Goal: Information Seeking & Learning: Learn about a topic

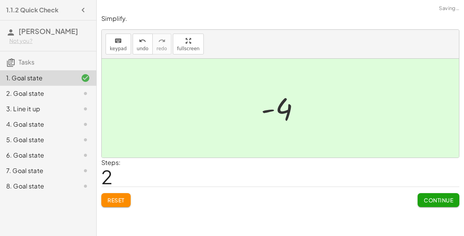
click at [445, 200] on span "Continue" at bounding box center [438, 200] width 29 height 7
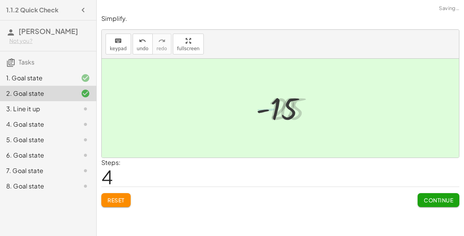
click at [430, 203] on button "Continue" at bounding box center [438, 200] width 42 height 14
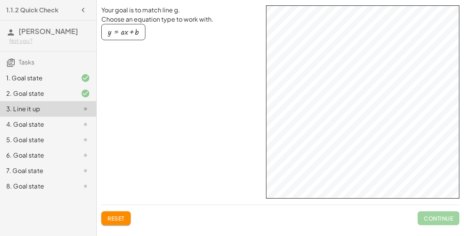
click at [128, 40] on button "y = + · a · x + b" at bounding box center [123, 32] width 44 height 16
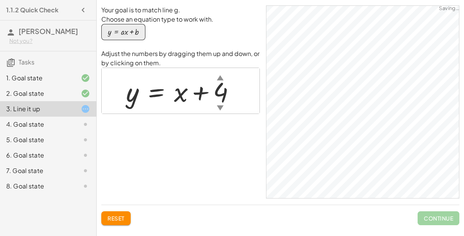
click at [114, 36] on div "button" at bounding box center [123, 32] width 31 height 9
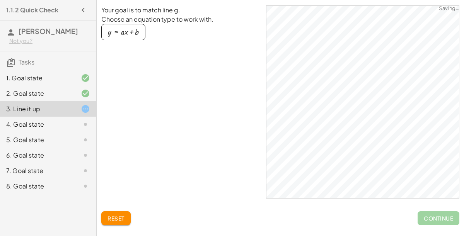
click at [122, 36] on div "button" at bounding box center [123, 32] width 31 height 9
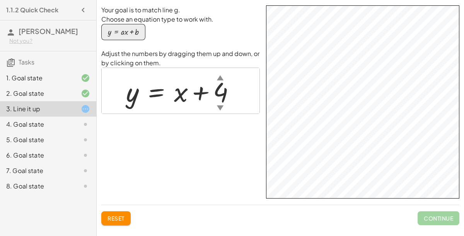
click at [225, 111] on div "y = + x + 4 ▲ ▼" at bounding box center [180, 90] width 133 height 39
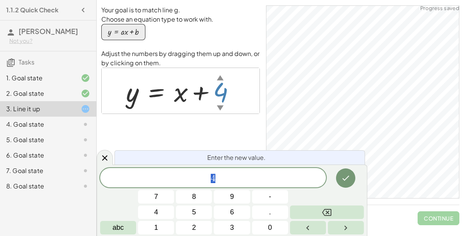
click at [313, 212] on button "Backspace" at bounding box center [327, 213] width 74 height 14
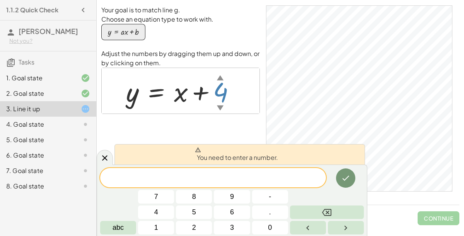
click at [156, 230] on span "1" at bounding box center [156, 228] width 4 height 10
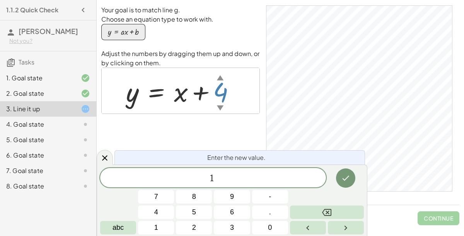
click at [157, 219] on button "4" at bounding box center [156, 213] width 36 height 14
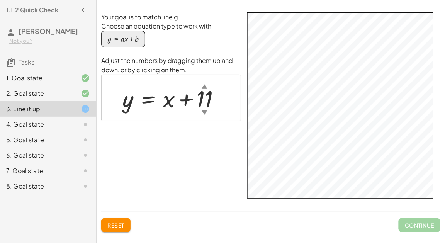
click at [388, 0] on html "1.1.2 Quick Check [PERSON_NAME] Not you? Tasks 1. Goal state 2. Goal state 3. L…" at bounding box center [222, 121] width 445 height 243
click at [168, 99] on div at bounding box center [175, 98] width 112 height 31
click at [202, 109] on div "▼" at bounding box center [205, 112] width 6 height 8
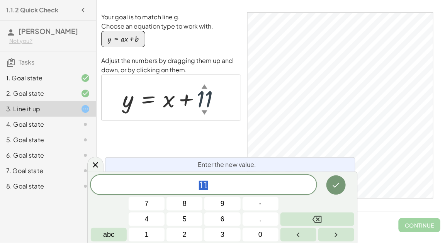
click at [202, 109] on div "▼" at bounding box center [205, 112] width 6 height 8
click at [206, 114] on div "▼" at bounding box center [205, 112] width 6 height 8
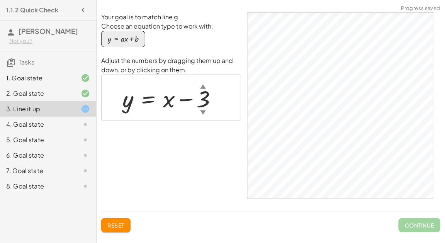
click at [201, 87] on div "▲" at bounding box center [203, 86] width 6 height 8
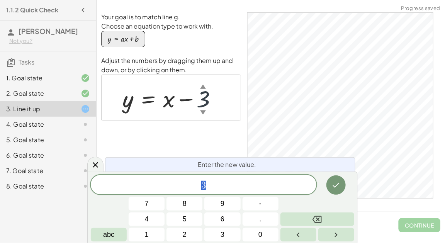
click at [201, 87] on div "▲" at bounding box center [203, 86] width 6 height 8
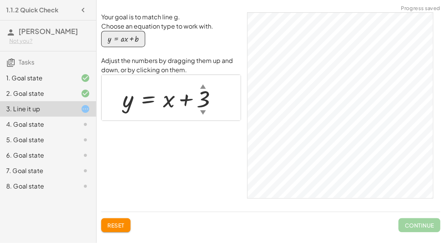
click at [202, 114] on div "▼" at bounding box center [203, 112] width 6 height 8
click at [200, 100] on div at bounding box center [173, 98] width 108 height 31
click at [201, 103] on div at bounding box center [173, 98] width 108 height 31
click at [201, 104] on div at bounding box center [171, 98] width 104 height 31
click at [203, 101] on div at bounding box center [172, 98] width 107 height 31
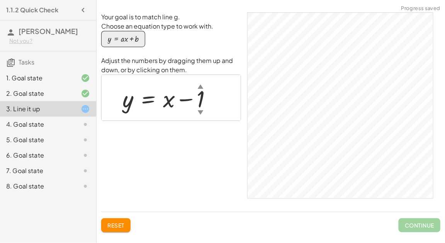
click at [171, 100] on div at bounding box center [171, 98] width 104 height 31
click at [131, 104] on div at bounding box center [171, 98] width 104 height 31
click at [168, 102] on div at bounding box center [171, 98] width 104 height 31
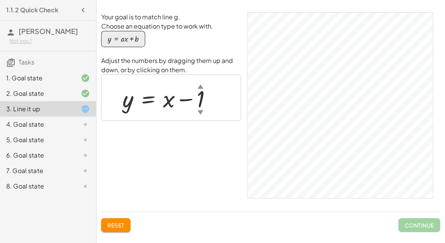
click at [168, 102] on div at bounding box center [171, 98] width 104 height 31
click at [201, 102] on div at bounding box center [171, 98] width 104 height 31
click at [201, 100] on div at bounding box center [174, 97] width 111 height 27
click at [161, 104] on div at bounding box center [167, 97] width 97 height 27
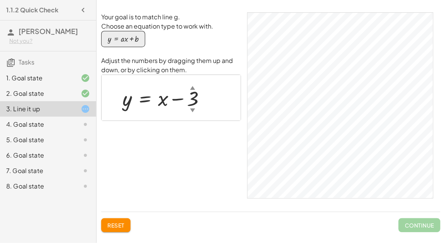
click at [161, 104] on div at bounding box center [167, 97] width 97 height 27
click at [124, 99] on div at bounding box center [167, 97] width 97 height 27
click at [112, 224] on span "Reset" at bounding box center [115, 225] width 17 height 7
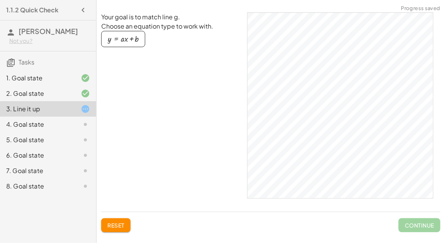
click at [134, 36] on div "button" at bounding box center [123, 39] width 31 height 9
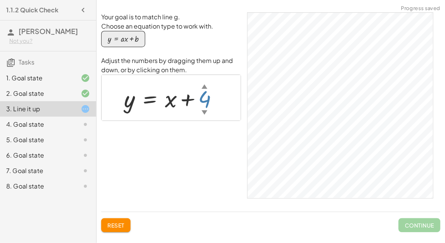
click at [203, 111] on div "▼" at bounding box center [205, 112] width 6 height 8
click at [65, 125] on div "4. Goal state" at bounding box center [37, 124] width 62 height 9
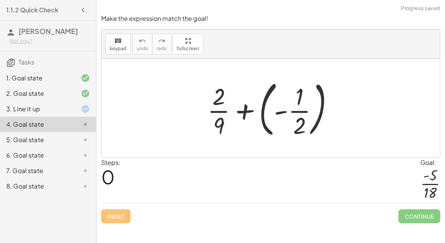
click at [279, 104] on div at bounding box center [274, 108] width 140 height 64
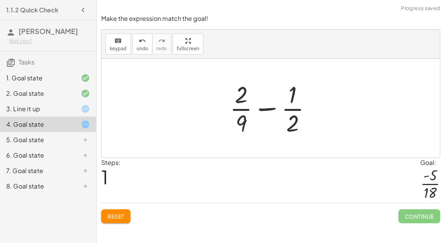
click at [255, 109] on div at bounding box center [274, 108] width 96 height 60
click at [245, 124] on div at bounding box center [274, 108] width 96 height 60
click at [289, 123] on div at bounding box center [274, 108] width 96 height 60
click at [115, 49] on span "keypad" at bounding box center [118, 48] width 17 height 5
click at [244, 118] on div at bounding box center [241, 123] width 11 height 27
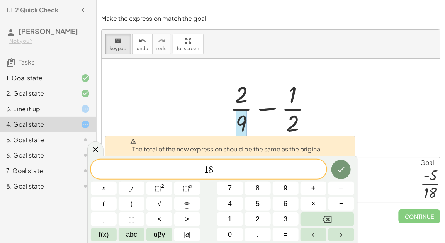
click at [241, 95] on div at bounding box center [274, 108] width 96 height 60
click at [266, 166] on span "1 8" at bounding box center [209, 170] width 236 height 11
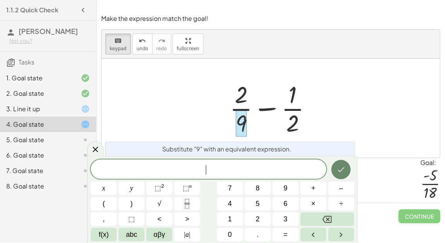
click at [343, 176] on button "Done" at bounding box center [341, 169] width 19 height 19
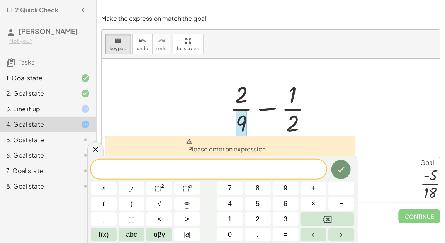
click at [383, 175] on div "Steps: 1 Goal: · - 5 · 18" at bounding box center [270, 180] width 339 height 45
click at [114, 48] on span "keypad" at bounding box center [118, 48] width 17 height 5
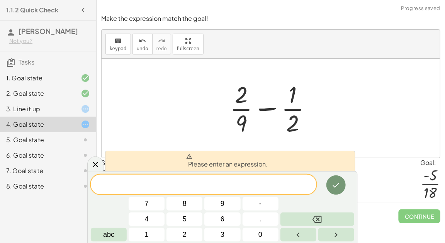
click at [245, 124] on div at bounding box center [274, 108] width 96 height 60
click at [320, 131] on div at bounding box center [274, 108] width 96 height 60
click at [333, 185] on icon "Done" at bounding box center [336, 184] width 9 height 9
click at [331, 225] on button "Backspace" at bounding box center [318, 220] width 74 height 14
click at [95, 170] on div at bounding box center [95, 164] width 16 height 15
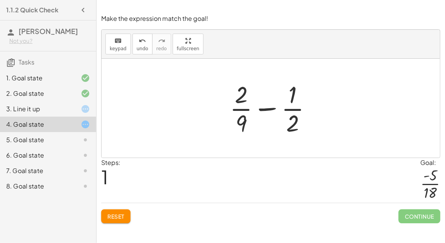
click at [120, 218] on span "Reset" at bounding box center [115, 216] width 17 height 7
click at [121, 216] on span "Reset" at bounding box center [115, 216] width 17 height 7
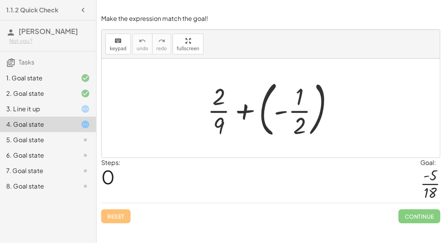
click at [78, 6] on button "button" at bounding box center [83, 10] width 14 height 14
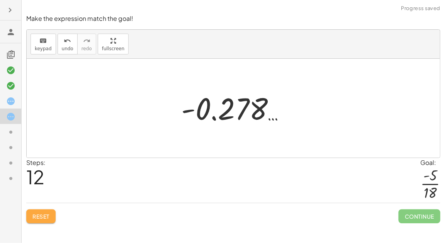
click at [41, 218] on span "Reset" at bounding box center [40, 216] width 17 height 7
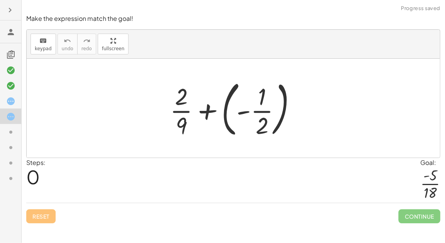
click at [224, 109] on div at bounding box center [236, 108] width 140 height 64
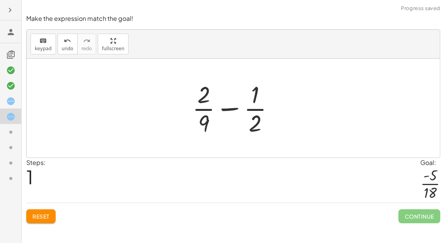
click at [236, 109] on div at bounding box center [237, 108] width 96 height 60
drag, startPoint x: 255, startPoint y: 121, endPoint x: 211, endPoint y: 123, distance: 44.9
click at [211, 123] on div at bounding box center [237, 108] width 96 height 60
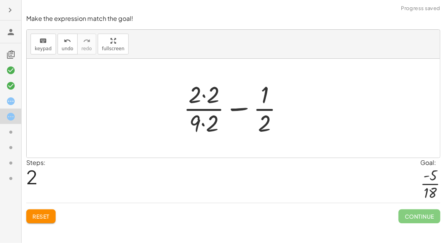
click at [202, 125] on div at bounding box center [237, 108] width 114 height 60
drag, startPoint x: 202, startPoint y: 124, endPoint x: 250, endPoint y: 128, distance: 47.7
click at [250, 128] on div at bounding box center [237, 108] width 114 height 60
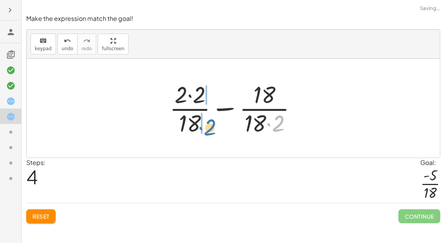
drag, startPoint x: 277, startPoint y: 124, endPoint x: 204, endPoint y: 127, distance: 73.1
click at [204, 127] on div at bounding box center [236, 108] width 141 height 60
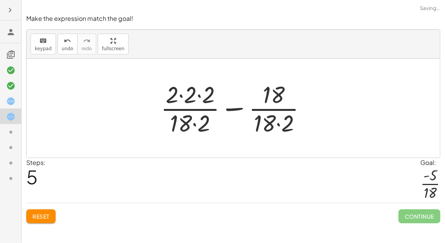
click at [195, 125] on div at bounding box center [237, 108] width 160 height 60
click at [277, 124] on div at bounding box center [237, 108] width 160 height 60
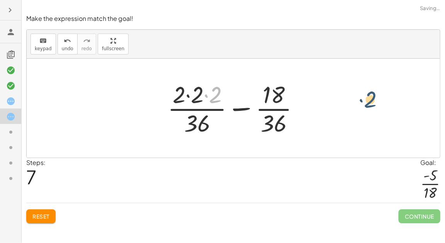
drag, startPoint x: 217, startPoint y: 95, endPoint x: 429, endPoint y: 102, distance: 211.5
click at [429, 102] on div "+ · 2 · 9 + ( - · 1 · 2 ) + · 2 · 9 − · 1 · 2 + · 2 · 2 · 9 · 2 − · 1 · 2 + · […" at bounding box center [233, 108] width 413 height 99
click at [216, 96] on div at bounding box center [237, 108] width 146 height 60
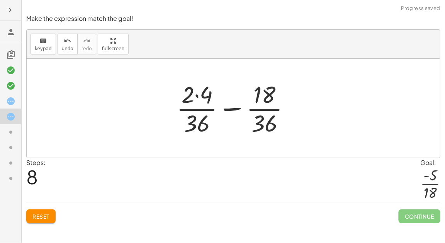
click at [37, 218] on span "Reset" at bounding box center [40, 216] width 17 height 7
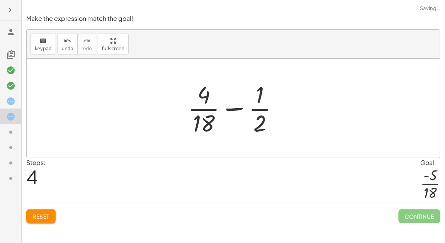
click at [43, 214] on span "Reset" at bounding box center [40, 216] width 17 height 7
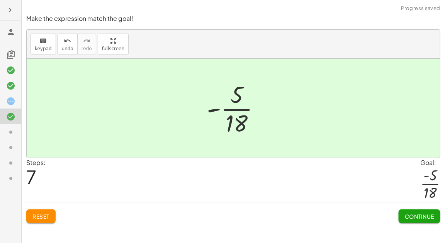
click at [429, 216] on span "Continue" at bounding box center [419, 216] width 29 height 7
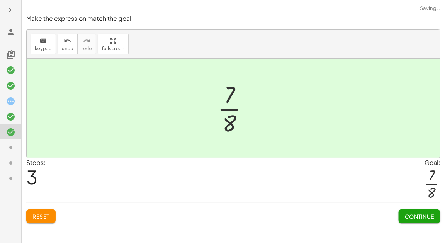
click at [427, 218] on span "Continue" at bounding box center [419, 216] width 29 height 7
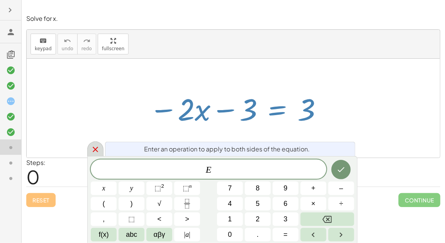
click at [94, 151] on icon at bounding box center [95, 149] width 9 height 9
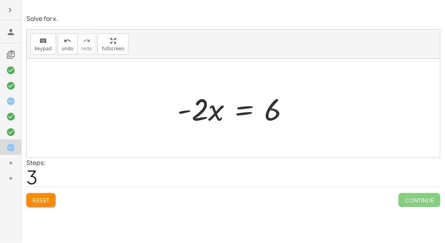
click at [32, 199] on span "Reset" at bounding box center [40, 200] width 17 height 7
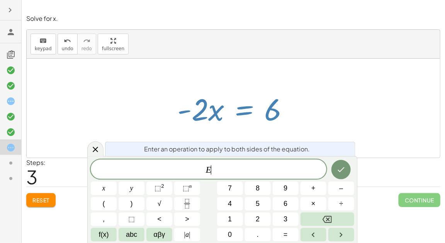
click at [185, 199] on icon "Fraction" at bounding box center [187, 204] width 10 height 10
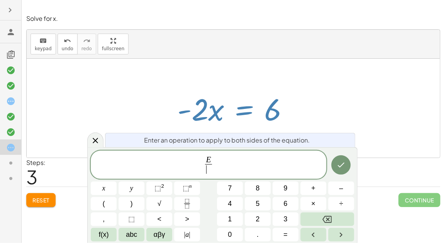
click at [341, 189] on span "–" at bounding box center [341, 188] width 4 height 10
click at [255, 223] on button "2" at bounding box center [258, 220] width 26 height 14
click at [343, 167] on icon "Done" at bounding box center [341, 164] width 9 height 9
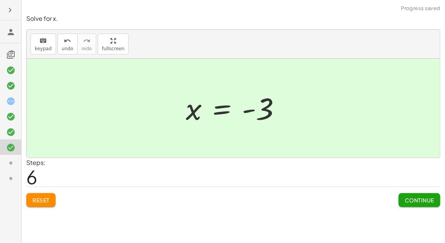
click at [418, 202] on span "Continue" at bounding box center [419, 200] width 29 height 7
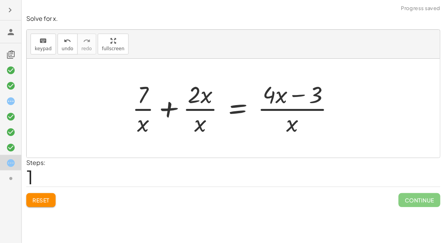
click at [37, 205] on button "Reset" at bounding box center [40, 200] width 29 height 14
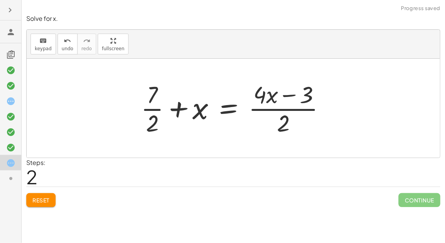
click at [48, 206] on button "Reset" at bounding box center [40, 200] width 29 height 14
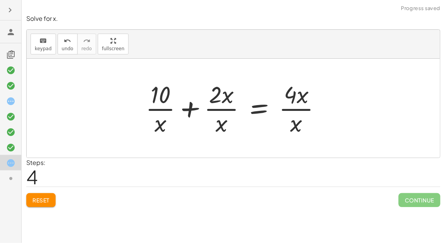
click at [44, 203] on button "Reset" at bounding box center [40, 200] width 29 height 14
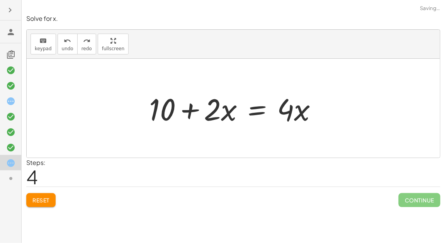
click at [43, 202] on span "Reset" at bounding box center [40, 200] width 17 height 7
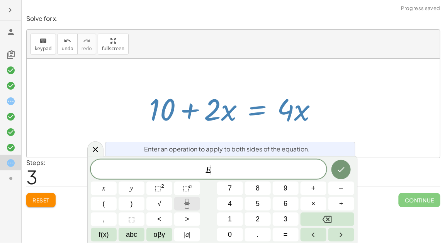
click at [192, 200] on button "Fraction" at bounding box center [187, 204] width 26 height 14
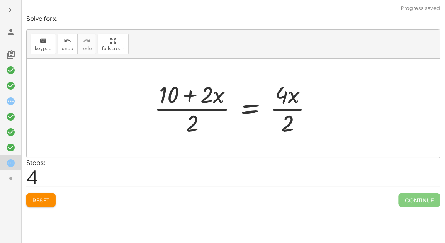
click at [284, 100] on div at bounding box center [236, 108] width 172 height 60
click at [291, 112] on div at bounding box center [236, 108] width 172 height 60
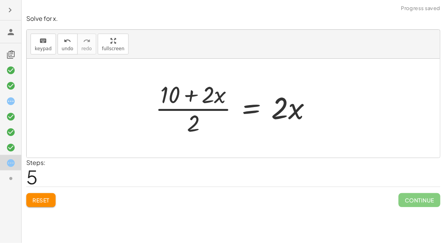
click at [207, 96] on div at bounding box center [236, 108] width 170 height 60
click at [198, 116] on div at bounding box center [236, 108] width 170 height 60
drag, startPoint x: 197, startPoint y: 117, endPoint x: 214, endPoint y: 93, distance: 29.5
click at [214, 93] on div at bounding box center [236, 108] width 170 height 60
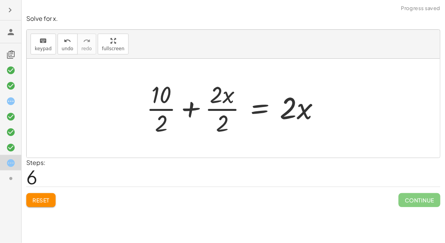
click at [159, 106] on div at bounding box center [236, 108] width 187 height 60
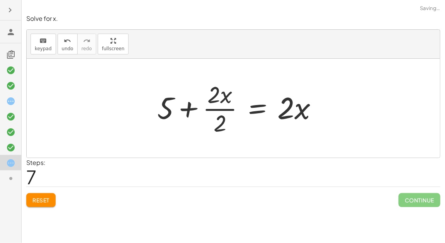
click at [216, 104] on div at bounding box center [240, 108] width 174 height 60
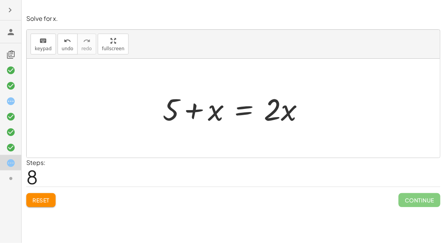
click at [242, 110] on div at bounding box center [237, 108] width 156 height 40
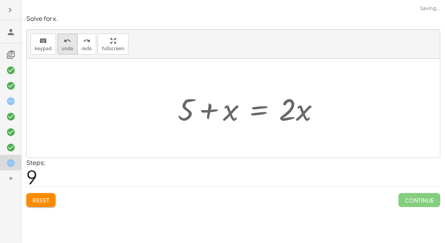
click at [61, 51] on button "undo undo" at bounding box center [68, 44] width 20 height 21
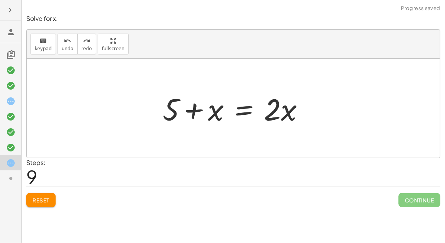
click at [246, 108] on div at bounding box center [237, 108] width 156 height 40
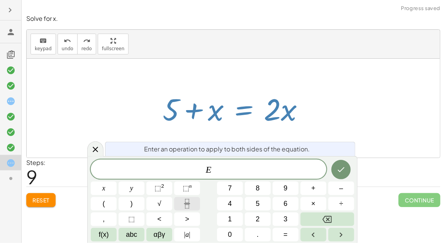
click at [184, 204] on icon "Fraction" at bounding box center [187, 204] width 10 height 10
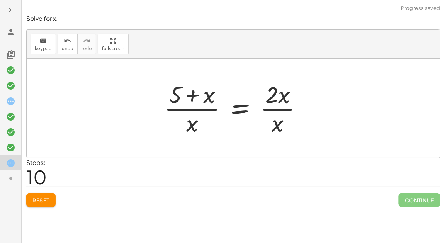
click at [209, 98] on div at bounding box center [236, 108] width 152 height 60
drag, startPoint x: 195, startPoint y: 121, endPoint x: 217, endPoint y: 95, distance: 33.7
click at [217, 95] on div at bounding box center [236, 108] width 152 height 60
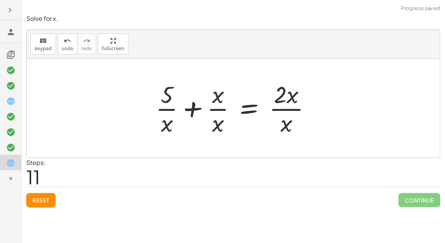
click at [174, 111] on div at bounding box center [236, 108] width 169 height 60
click at [212, 111] on div at bounding box center [236, 108] width 169 height 60
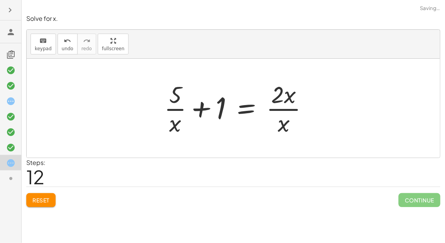
click at [284, 103] on div at bounding box center [239, 108] width 158 height 60
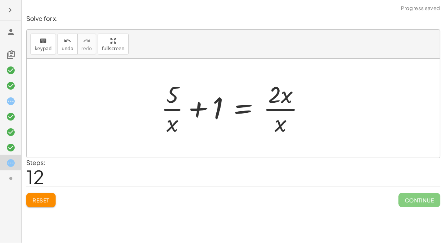
click at [279, 116] on div at bounding box center [236, 108] width 158 height 60
click at [280, 121] on div at bounding box center [236, 108] width 158 height 60
click at [46, 198] on span "Reset" at bounding box center [40, 200] width 17 height 7
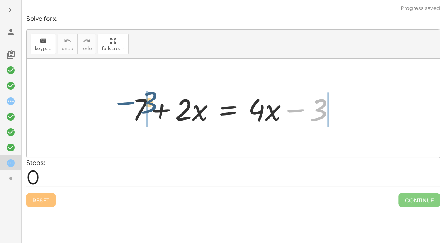
drag, startPoint x: 308, startPoint y: 110, endPoint x: 128, endPoint y: 105, distance: 180.1
click at [128, 105] on div at bounding box center [236, 108] width 217 height 40
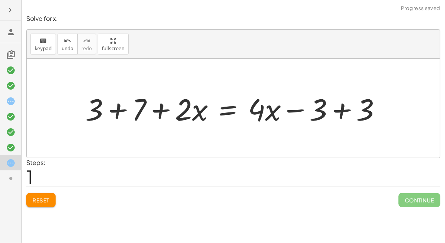
click at [112, 111] on div at bounding box center [237, 108] width 310 height 40
click at [329, 111] on div at bounding box center [253, 108] width 275 height 40
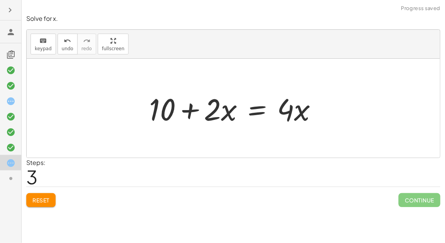
click at [254, 112] on div at bounding box center [236, 108] width 182 height 40
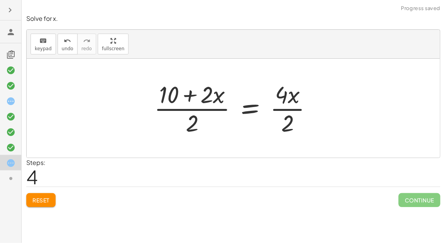
click at [287, 106] on div at bounding box center [236, 108] width 172 height 60
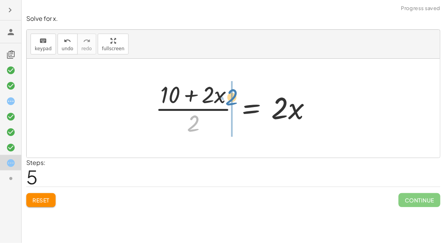
drag, startPoint x: 193, startPoint y: 122, endPoint x: 232, endPoint y: 95, distance: 46.9
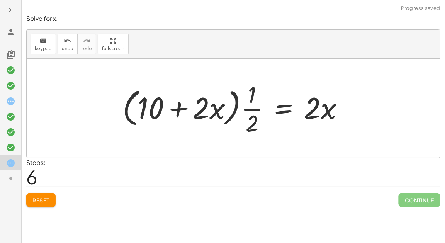
click at [199, 106] on div at bounding box center [236, 108] width 235 height 60
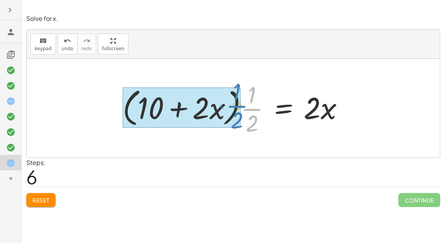
drag, startPoint x: 256, startPoint y: 105, endPoint x: 241, endPoint y: 102, distance: 15.4
click at [241, 102] on div at bounding box center [236, 108] width 235 height 60
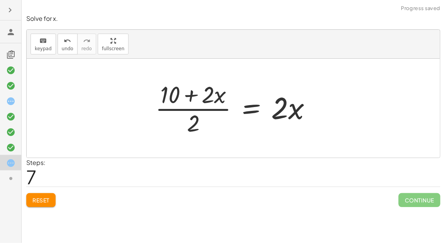
click at [209, 99] on div at bounding box center [236, 108] width 170 height 60
click at [173, 92] on div at bounding box center [236, 108] width 170 height 60
drag, startPoint x: 196, startPoint y: 122, endPoint x: 213, endPoint y: 98, distance: 29.3
click at [213, 98] on div at bounding box center [236, 108] width 170 height 60
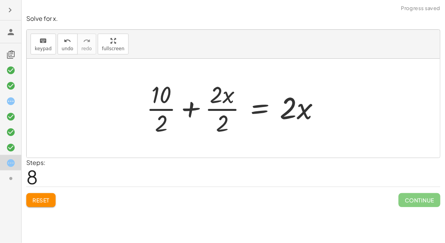
click at [162, 98] on div at bounding box center [236, 108] width 187 height 60
click at [165, 117] on div at bounding box center [236, 108] width 187 height 60
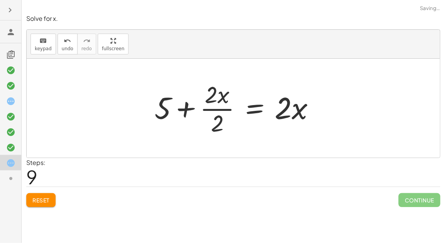
click at [226, 116] on div at bounding box center [238, 108] width 174 height 60
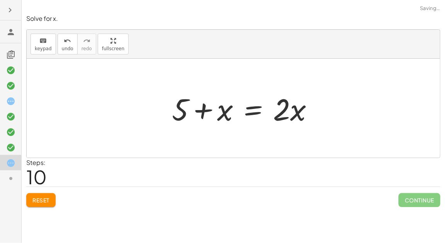
click at [287, 115] on div at bounding box center [246, 108] width 156 height 40
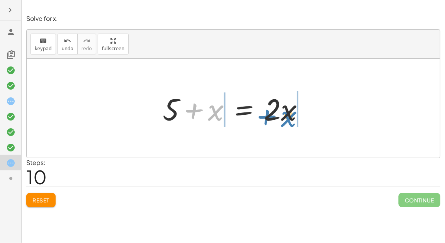
drag, startPoint x: 218, startPoint y: 113, endPoint x: 291, endPoint y: 119, distance: 74.0
click at [291, 119] on div at bounding box center [237, 108] width 156 height 40
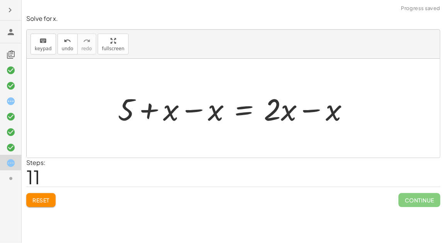
click at [188, 111] on div at bounding box center [236, 108] width 245 height 40
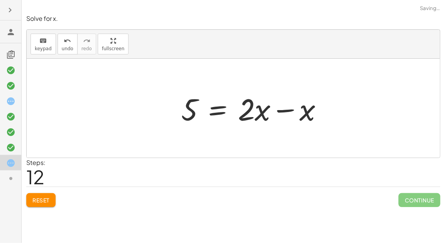
click at [282, 108] on div at bounding box center [255, 108] width 156 height 40
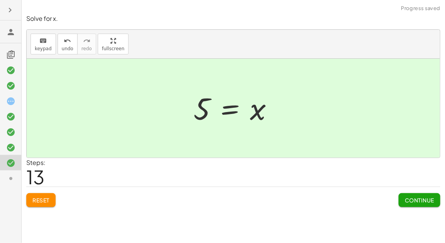
click at [42, 200] on span "Reset" at bounding box center [40, 200] width 17 height 7
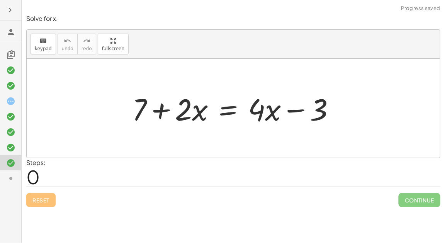
click at [174, 102] on div at bounding box center [236, 108] width 217 height 40
drag, startPoint x: 320, startPoint y: 108, endPoint x: 145, endPoint y: 111, distance: 175.8
click at [145, 111] on div at bounding box center [236, 108] width 217 height 40
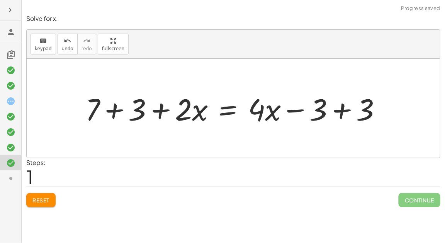
click at [102, 106] on div at bounding box center [237, 108] width 310 height 40
click at [337, 111] on div at bounding box center [253, 108] width 275 height 40
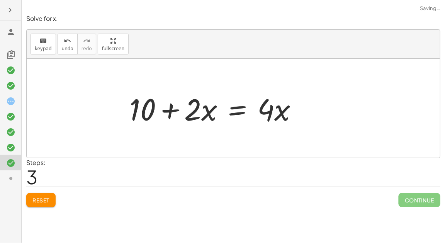
click at [226, 110] on div at bounding box center [217, 108] width 182 height 40
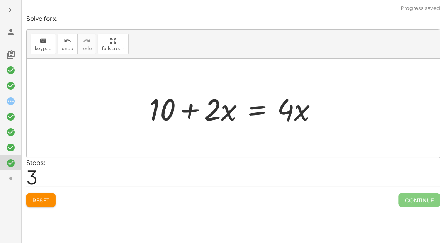
click at [245, 112] on div at bounding box center [236, 108] width 182 height 40
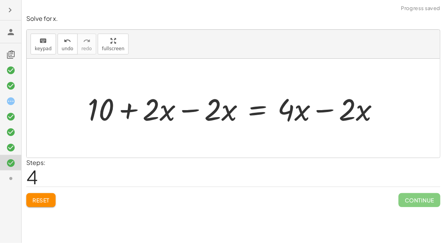
click at [185, 107] on div at bounding box center [237, 108] width 306 height 40
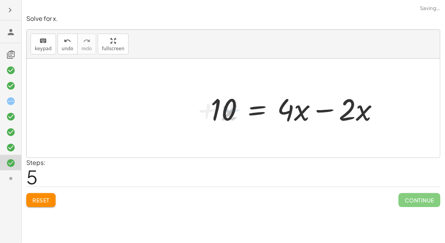
click at [327, 106] on div at bounding box center [298, 108] width 182 height 40
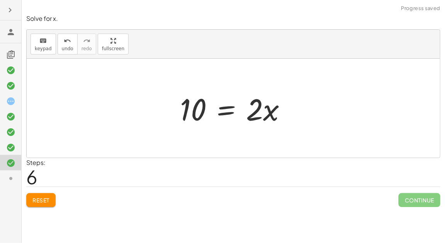
click at [223, 110] on div at bounding box center [236, 108] width 121 height 40
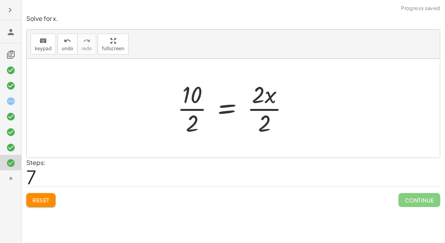
click at [258, 106] on div at bounding box center [236, 108] width 126 height 60
click at [197, 104] on div at bounding box center [226, 108] width 107 height 60
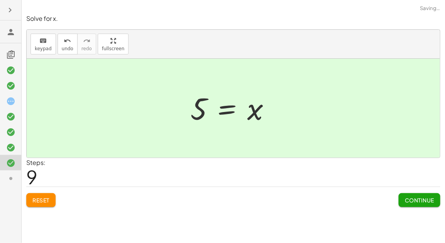
click at [425, 198] on span "Continue" at bounding box center [419, 200] width 29 height 7
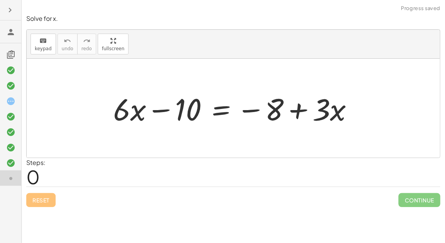
click at [135, 111] on div at bounding box center [236, 108] width 254 height 40
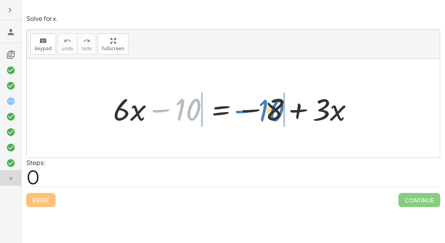
drag, startPoint x: 174, startPoint y: 109, endPoint x: 258, endPoint y: 110, distance: 83.5
click at [258, 110] on div at bounding box center [236, 108] width 254 height 40
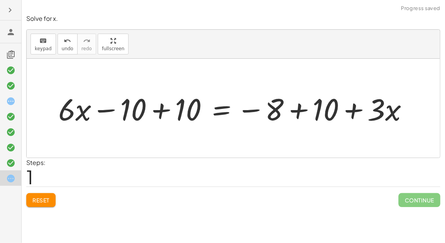
click at [151, 113] on div at bounding box center [236, 108] width 364 height 40
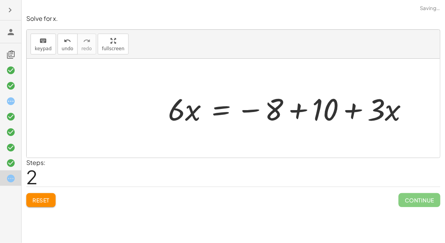
click at [306, 107] on div at bounding box center [291, 108] width 254 height 40
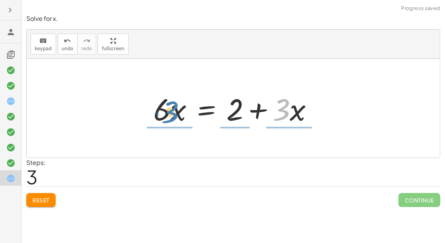
drag, startPoint x: 287, startPoint y: 113, endPoint x: 175, endPoint y: 115, distance: 111.3
click at [175, 115] on div at bounding box center [237, 108] width 174 height 40
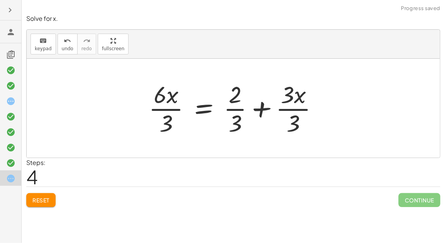
click at [170, 112] on div at bounding box center [237, 108] width 184 height 60
click at [236, 105] on div at bounding box center [238, 108] width 182 height 60
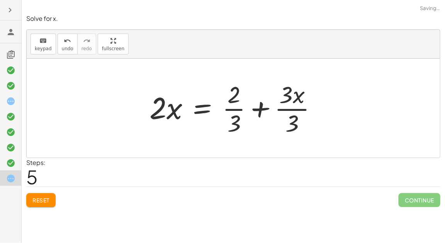
click at [290, 109] on div at bounding box center [237, 108] width 182 height 60
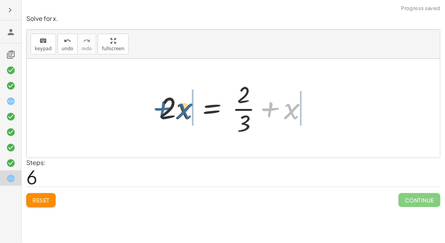
drag, startPoint x: 292, startPoint y: 112, endPoint x: 183, endPoint y: 112, distance: 108.6
click at [183, 112] on div at bounding box center [236, 108] width 162 height 60
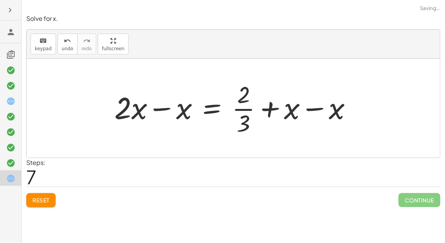
click at [149, 110] on div at bounding box center [237, 108] width 252 height 60
click at [321, 110] on div at bounding box center [267, 108] width 190 height 60
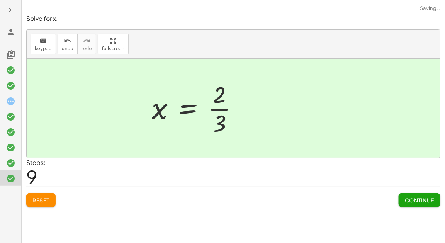
click at [217, 110] on div at bounding box center [198, 108] width 100 height 60
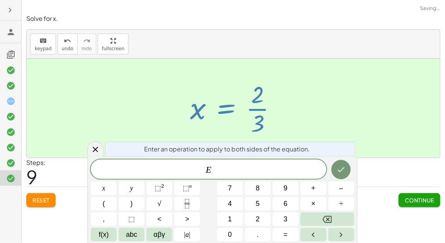
click at [422, 197] on span "Continue" at bounding box center [419, 200] width 29 height 7
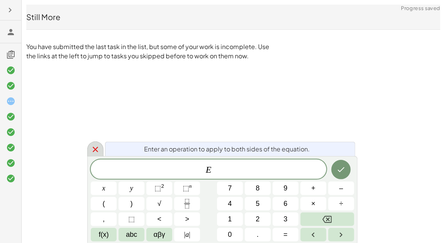
click at [96, 145] on div at bounding box center [95, 148] width 16 height 15
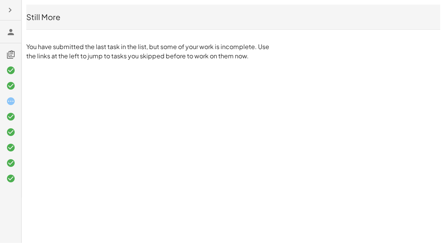
click at [11, 179] on icon at bounding box center [10, 178] width 9 height 9
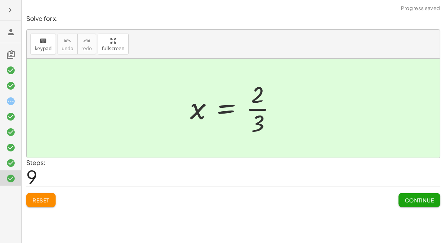
click at [46, 197] on span "Reset" at bounding box center [40, 200] width 17 height 7
click at [409, 198] on span "Continue" at bounding box center [419, 200] width 29 height 7
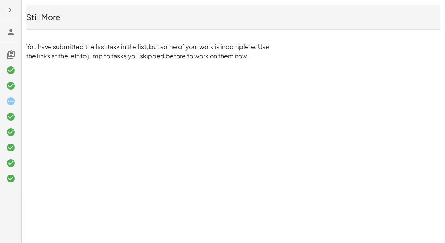
click at [10, 9] on icon "button" at bounding box center [9, 9] width 9 height 9
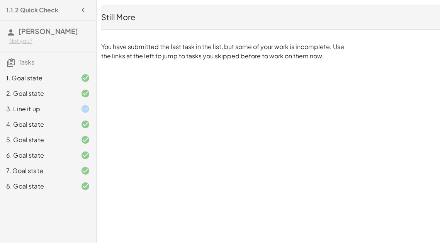
click at [48, 108] on div "3. Line it up" at bounding box center [37, 108] width 62 height 9
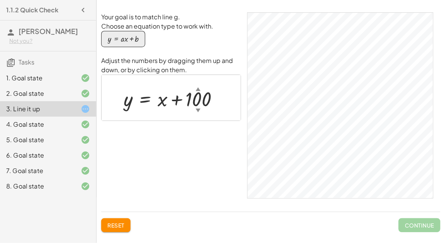
click at [122, 43] on div "button" at bounding box center [123, 39] width 31 height 9
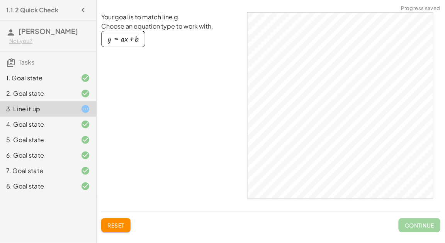
click at [122, 43] on div "button" at bounding box center [123, 39] width 31 height 9
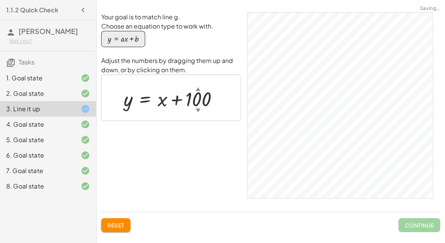
click at [158, 100] on div at bounding box center [174, 98] width 109 height 26
drag, startPoint x: 162, startPoint y: 104, endPoint x: 216, endPoint y: 103, distance: 54.5
click at [216, 103] on div at bounding box center [174, 98] width 109 height 26
click at [162, 102] on div at bounding box center [174, 98] width 109 height 26
click at [160, 103] on div at bounding box center [174, 98] width 109 height 26
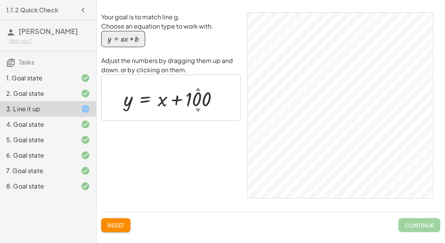
click at [160, 103] on div at bounding box center [174, 98] width 109 height 26
drag, startPoint x: 160, startPoint y: 103, endPoint x: 120, endPoint y: 100, distance: 40.0
click at [120, 100] on div at bounding box center [174, 98] width 109 height 26
click at [131, 106] on div at bounding box center [174, 98] width 109 height 26
click at [198, 110] on div "▼" at bounding box center [198, 110] width 5 height 7
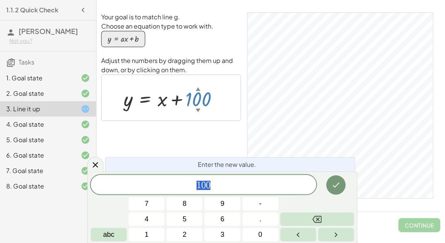
click at [198, 110] on div "▼" at bounding box center [198, 110] width 5 height 7
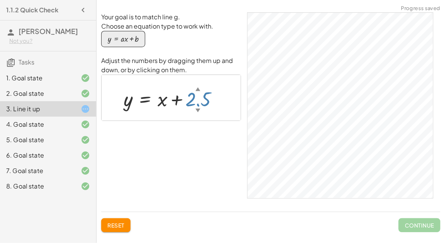
click at [202, 95] on div at bounding box center [174, 98] width 109 height 26
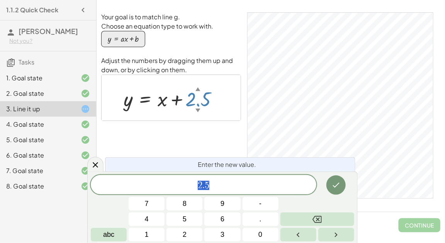
click at [163, 105] on div at bounding box center [174, 98] width 109 height 26
click at [95, 165] on icon at bounding box center [95, 164] width 5 height 5
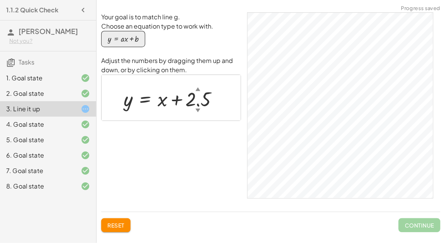
click at [80, 10] on icon "button" at bounding box center [82, 9] width 9 height 9
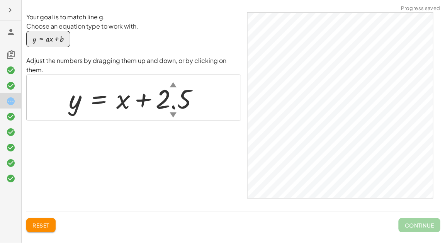
click at [10, 12] on icon "button" at bounding box center [9, 9] width 9 height 9
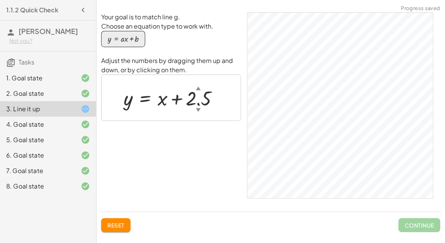
click at [15, 14] on h4 "1.1.2 Quick Check" at bounding box center [32, 9] width 52 height 9
click at [12, 38] on div "Not you?" at bounding box center [49, 41] width 81 height 8
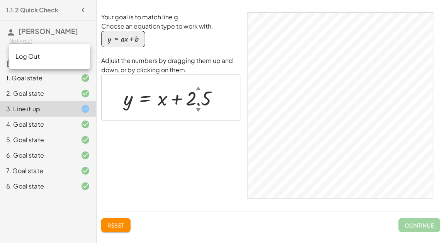
click at [2, 63] on h3 "Tasks" at bounding box center [48, 59] width 96 height 16
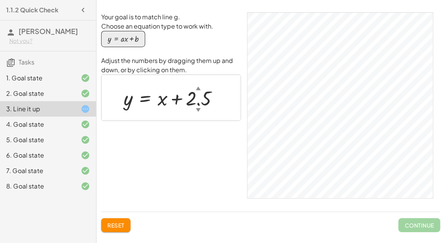
click at [7, 67] on div "1. Goal state 2. Goal state 3. Line it up 4. Goal state 5. Goal state 6. Goal s…" at bounding box center [48, 132] width 96 height 130
click at [21, 67] on div "1. Goal state 2. Goal state 3. Line it up 4. Goal state 5. Goal state 6. Goal s…" at bounding box center [48, 132] width 96 height 130
click at [32, 101] on div "1. Goal state" at bounding box center [48, 108] width 96 height 15
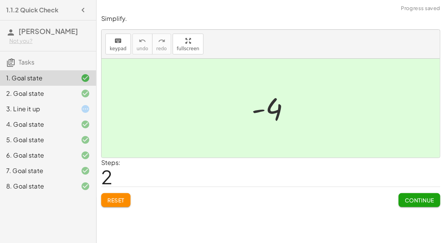
click at [21, 56] on h3 "Tasks" at bounding box center [48, 59] width 96 height 16
click at [16, 67] on div "1. Goal state 2. Goal state 3. Line it up 4. Goal state 5. Goal state 6. Goal s…" at bounding box center [48, 132] width 96 height 130
